Goal: Task Accomplishment & Management: Use online tool/utility

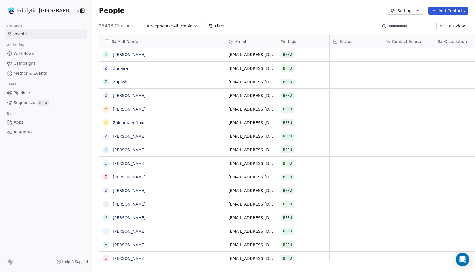
click at [41, 62] on link "Campaigns" at bounding box center [46, 63] width 83 height 9
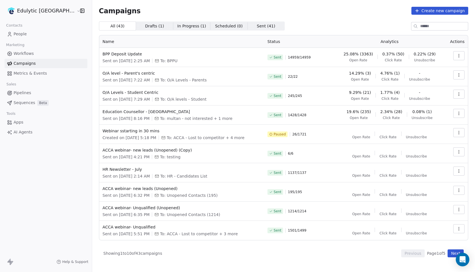
click at [32, 8] on html "Edulytic UK Contacts People Marketing Workflows Campaigns Metrics & Events Sale…" at bounding box center [237, 136] width 475 height 272
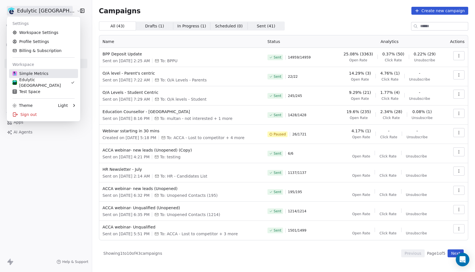
click at [46, 72] on div "Simple Metrics" at bounding box center [30, 74] width 36 height 6
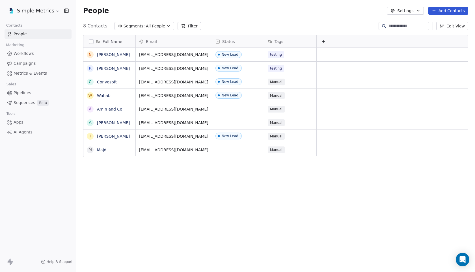
scroll to position [239, 399]
click at [29, 64] on span "Campaigns" at bounding box center [25, 63] width 22 height 6
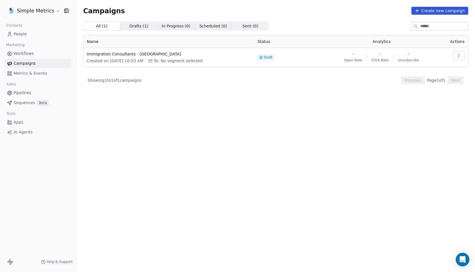
click at [29, 53] on span "Workflows" at bounding box center [24, 54] width 20 height 6
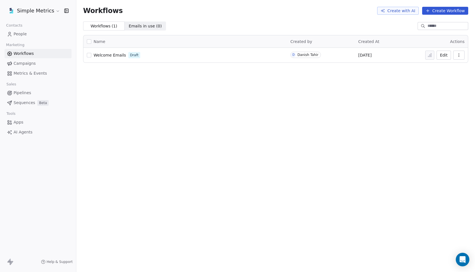
click at [30, 63] on span "Campaigns" at bounding box center [25, 63] width 22 height 6
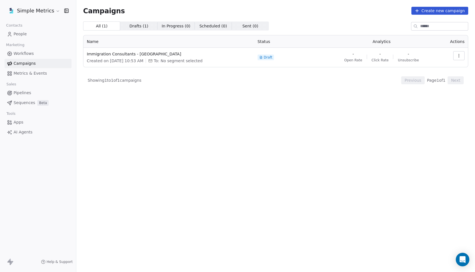
click at [31, 50] on link "Workflows" at bounding box center [38, 53] width 67 height 9
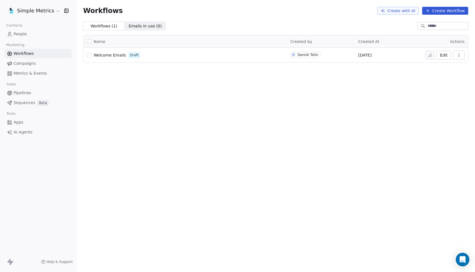
click at [449, 11] on button "Create Workflow" at bounding box center [445, 11] width 46 height 8
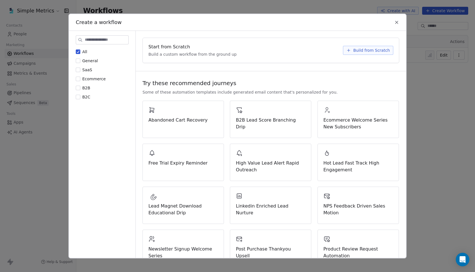
click at [364, 52] on span "Build from Scratch" at bounding box center [371, 50] width 37 height 6
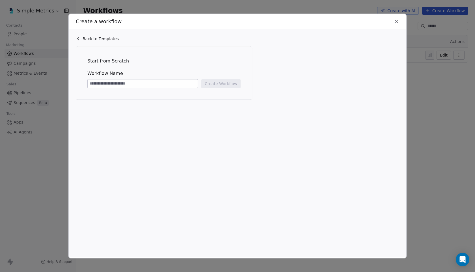
click at [145, 83] on input at bounding box center [143, 83] width 110 height 8
click at [137, 83] on input at bounding box center [143, 83] width 110 height 8
type input "**********"
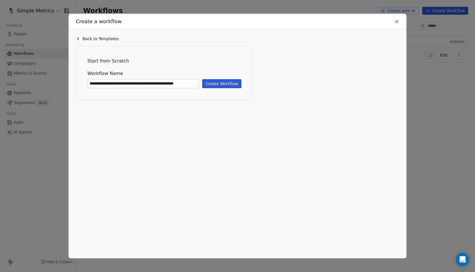
scroll to position [0, 4]
type input "**********"
click at [217, 83] on button "Create Workflow" at bounding box center [221, 83] width 39 height 9
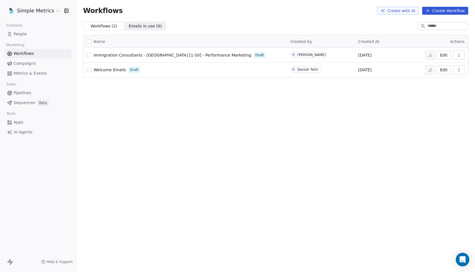
click at [128, 56] on span "Immigration Consultants - [GEOGRAPHIC_DATA] [1-50] - Performance Marketing" at bounding box center [173, 55] width 158 height 5
